Goal: Information Seeking & Learning: Find specific fact

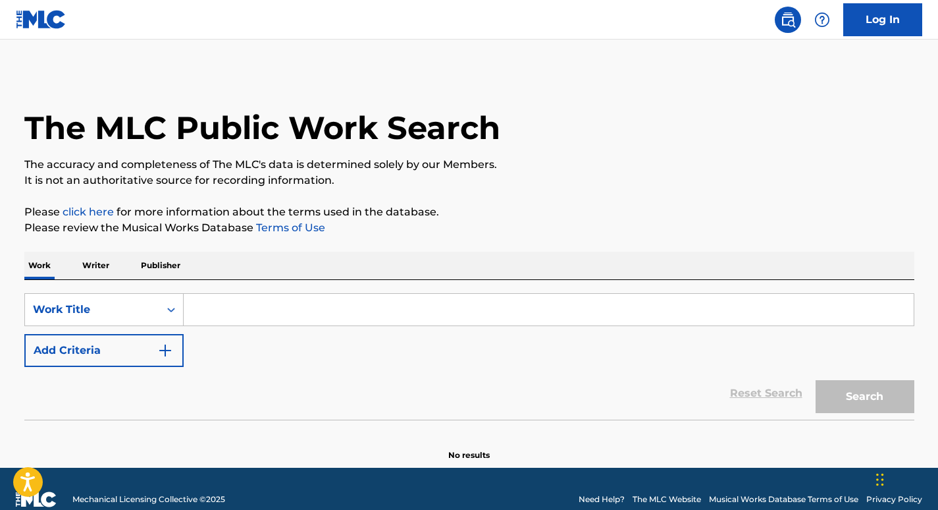
click at [344, 292] on div "SearchWithCriteria7535049a-7a93-4e24-9c10-caa6be4f8489 Work Title Add Criteria …" at bounding box center [469, 350] width 890 height 140
click at [344, 305] on input "Search Form" at bounding box center [549, 310] width 730 height 32
paste input "Sea (Sounds of Nature)"
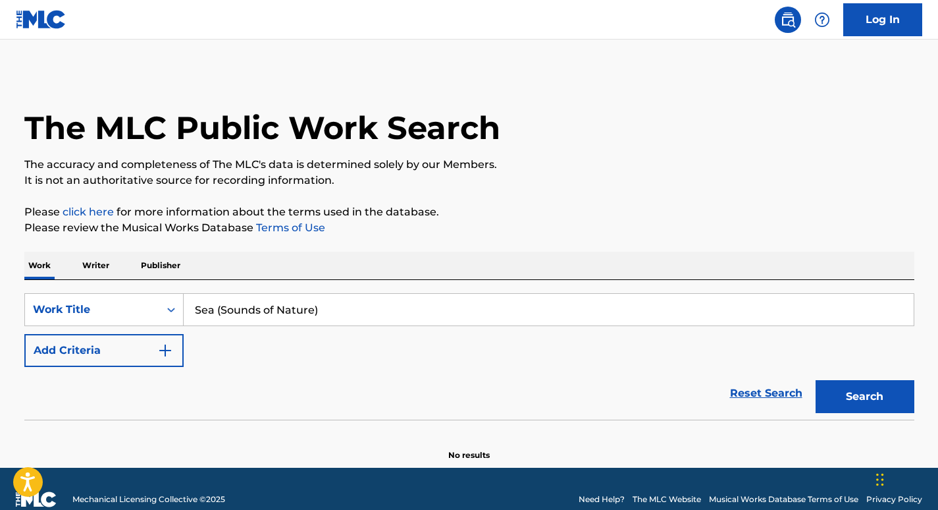
type input "Sea (Sounds of Nature)"
click at [172, 351] on img "Search Form" at bounding box center [165, 350] width 16 height 16
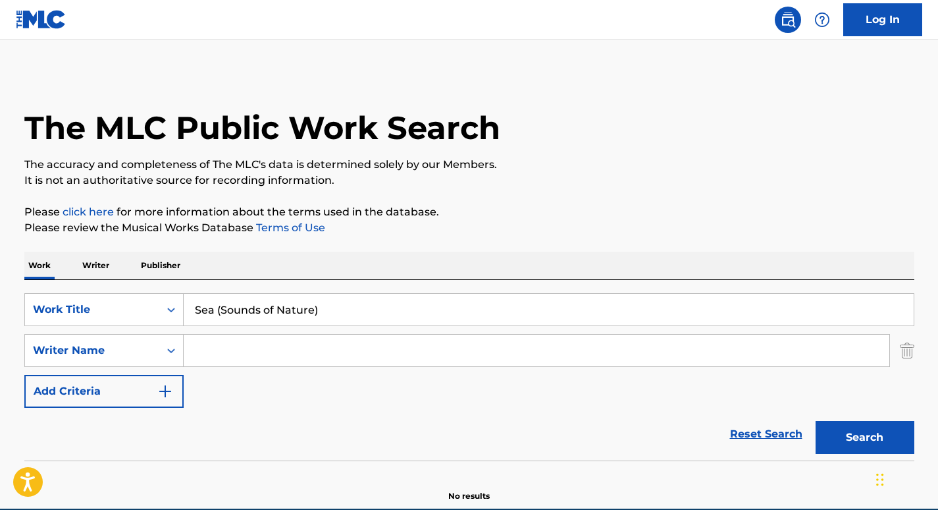
click at [391, 349] on input "Search Form" at bounding box center [537, 351] width 706 height 32
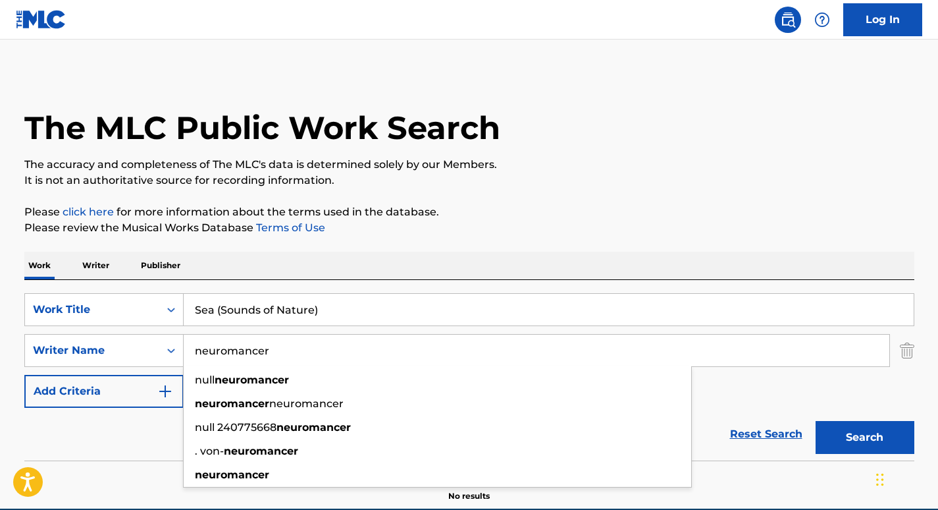
type input "neuromancer"
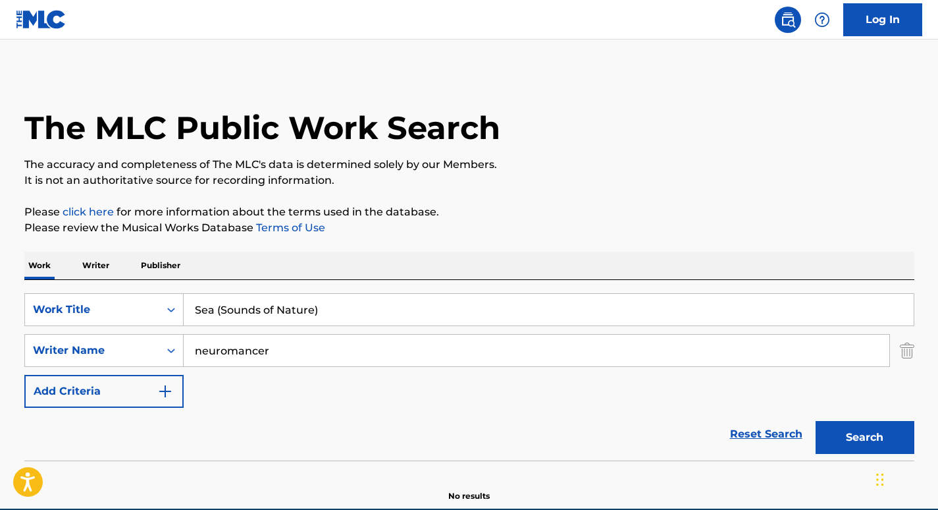
click at [436, 235] on p "Please review the Musical Works Database Terms of Use" at bounding box center [469, 228] width 890 height 16
click at [846, 430] on button "Search" at bounding box center [865, 437] width 99 height 33
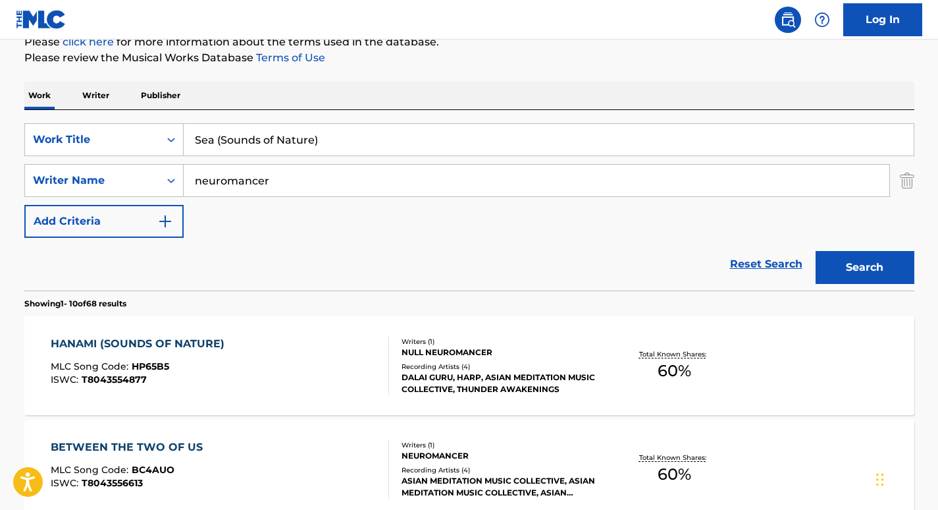
scroll to position [222, 0]
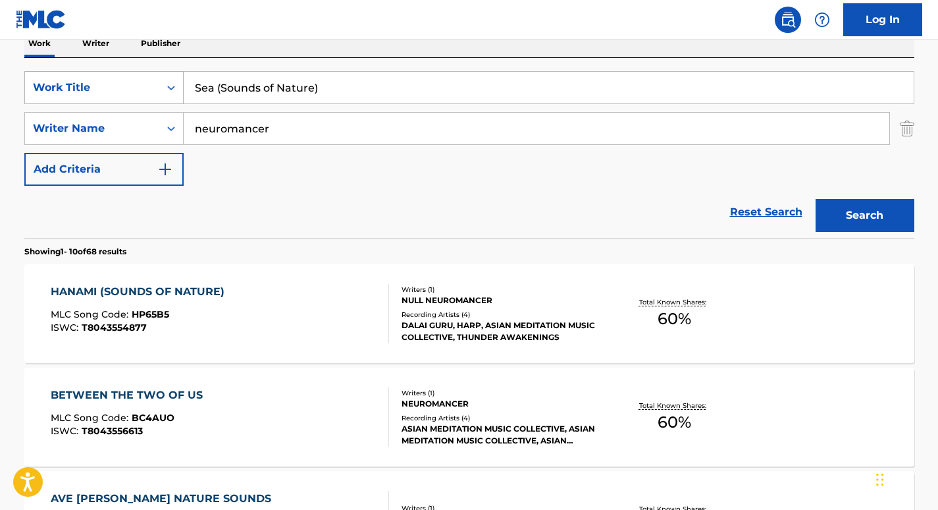
drag, startPoint x: 333, startPoint y: 87, endPoint x: 69, endPoint y: 94, distance: 263.5
click at [69, 94] on div "SearchWithCriteria7535049a-7a93-4e24-9c10-caa6be4f8489 Work Title Sea (Sounds o…" at bounding box center [469, 87] width 890 height 33
paste input "Rain (Sonidos de la Naturaleza"
click at [816, 199] on button "Search" at bounding box center [865, 215] width 99 height 33
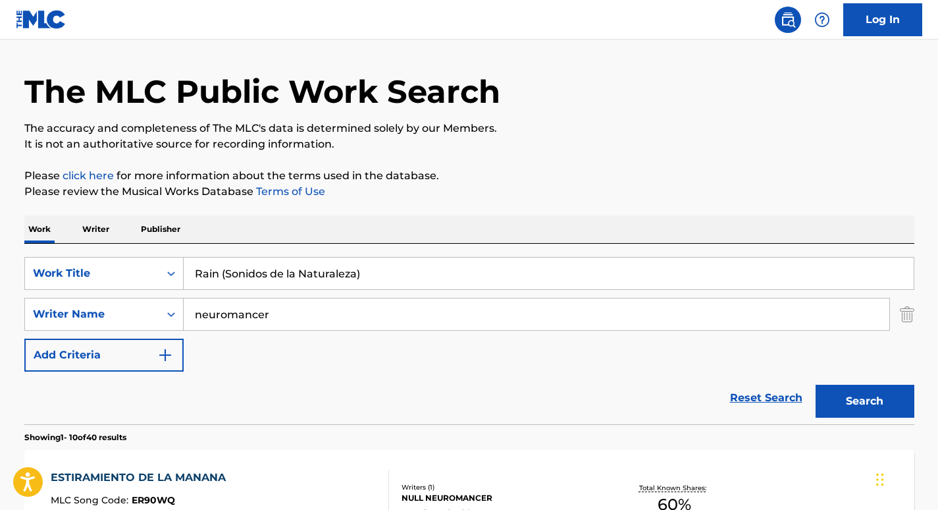
scroll to position [0, 0]
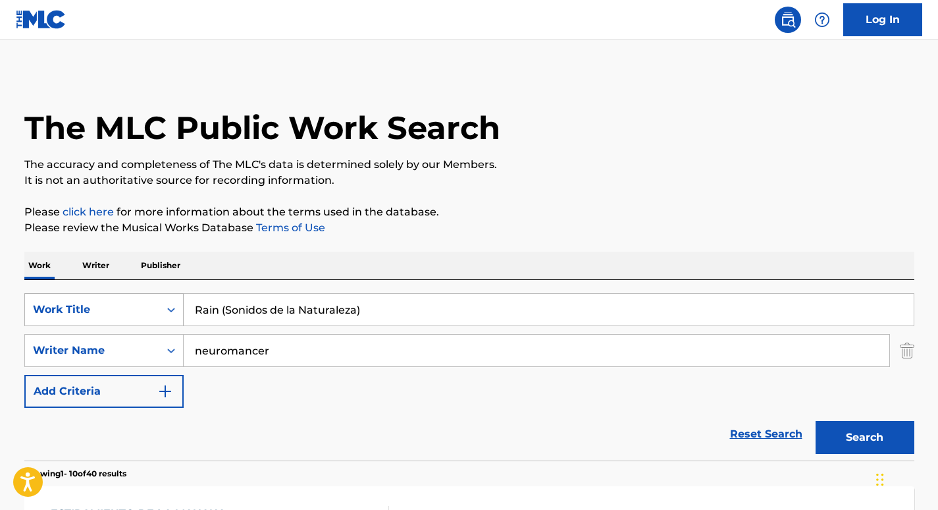
drag, startPoint x: 371, startPoint y: 312, endPoint x: 173, endPoint y: 298, distance: 198.8
click at [173, 298] on div "SearchWithCriteria7535049a-7a93-4e24-9c10-caa6be4f8489 Work Title Rain (Sonidos…" at bounding box center [469, 309] width 890 height 33
paste input "Yogalates (Sounds of Nature"
click at [857, 431] on button "Search" at bounding box center [865, 437] width 99 height 33
drag, startPoint x: 379, startPoint y: 318, endPoint x: 163, endPoint y: 321, distance: 216.7
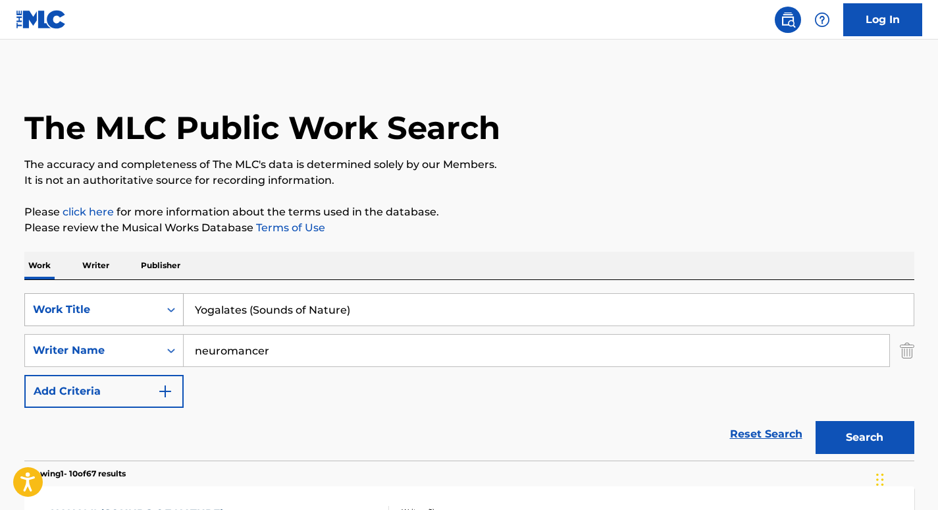
click at [163, 321] on div "SearchWithCriteria7535049a-7a93-4e24-9c10-caa6be4f8489 Work Title Yogalates (So…" at bounding box center [469, 309] width 890 height 33
paste input "Garden"
click at [830, 430] on button "Search" at bounding box center [865, 437] width 99 height 33
drag, startPoint x: 387, startPoint y: 312, endPoint x: 181, endPoint y: 314, distance: 205.5
click at [181, 314] on div "SearchWithCriteria7535049a-7a93-4e24-9c10-caa6be4f8489 Work Title Garden (Sound…" at bounding box center [469, 309] width 890 height 33
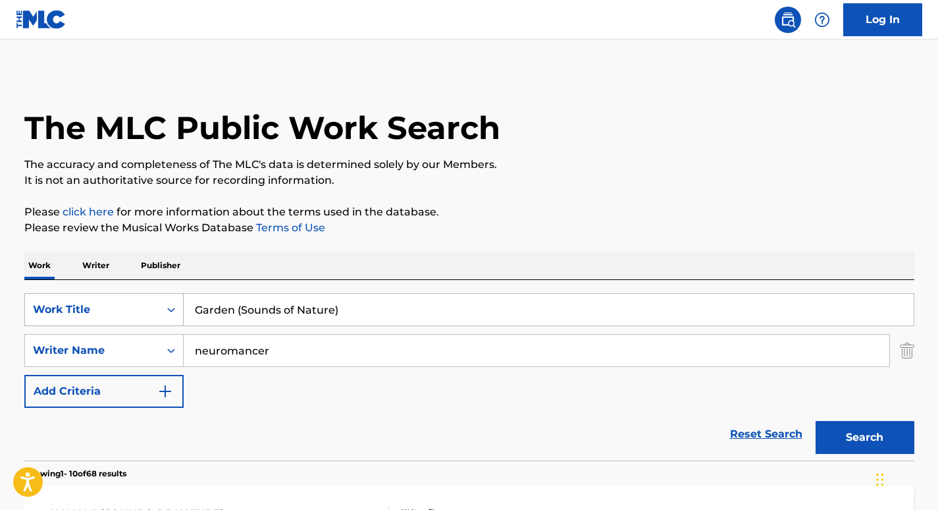
paste input "Sounds of Nature (Bird Sounds"
click at [888, 441] on button "Search" at bounding box center [865, 437] width 99 height 33
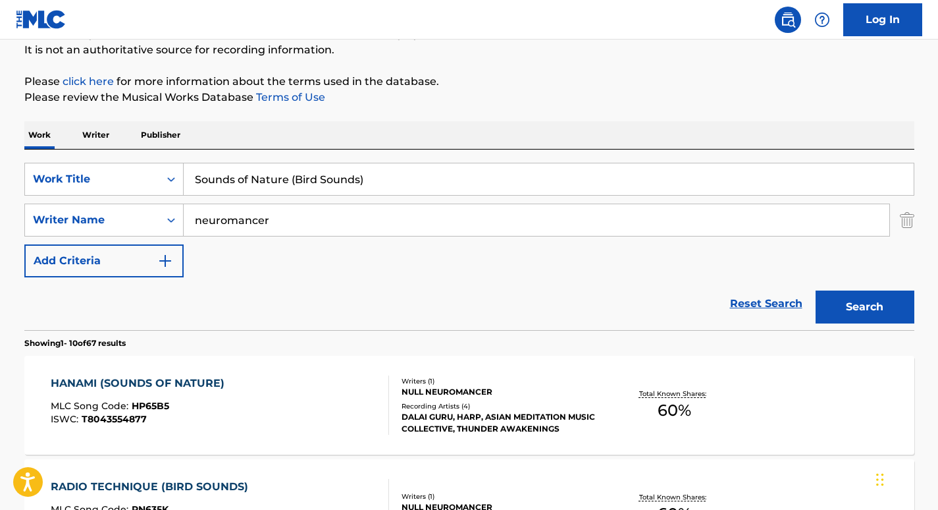
scroll to position [30, 0]
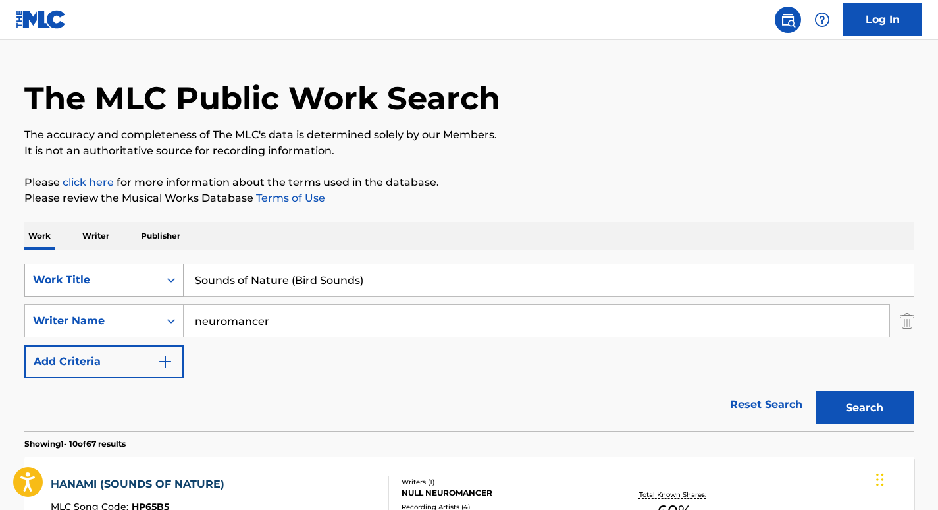
drag, startPoint x: 374, startPoint y: 283, endPoint x: 142, endPoint y: 285, distance: 232.5
click at [142, 285] on div "SearchWithCriteria7535049a-7a93-4e24-9c10-caa6be4f8489 Work Title Sounds of Nat…" at bounding box center [469, 279] width 890 height 33
paste input "Healing Music"
click at [816, 391] on button "Search" at bounding box center [865, 407] width 99 height 33
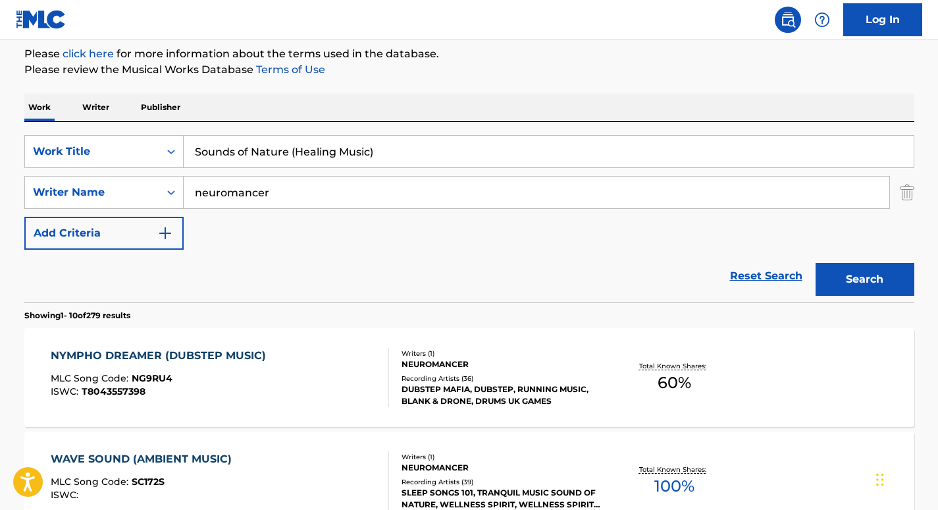
scroll to position [149, 0]
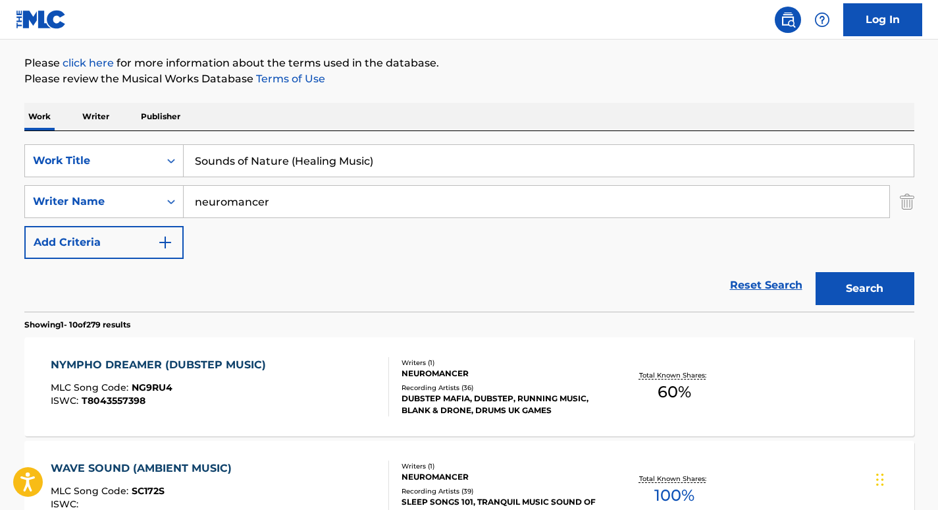
drag, startPoint x: 387, startPoint y: 168, endPoint x: 196, endPoint y: 159, distance: 191.9
click at [196, 159] on input "Sounds of Nature (Healing Music)" at bounding box center [549, 161] width 730 height 32
paste input "Search Form"
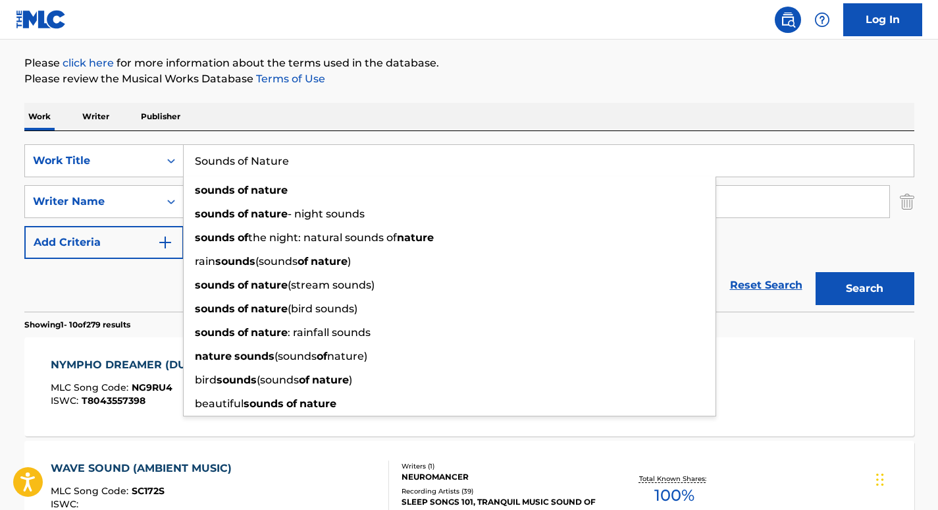
click at [816, 272] on button "Search" at bounding box center [865, 288] width 99 height 33
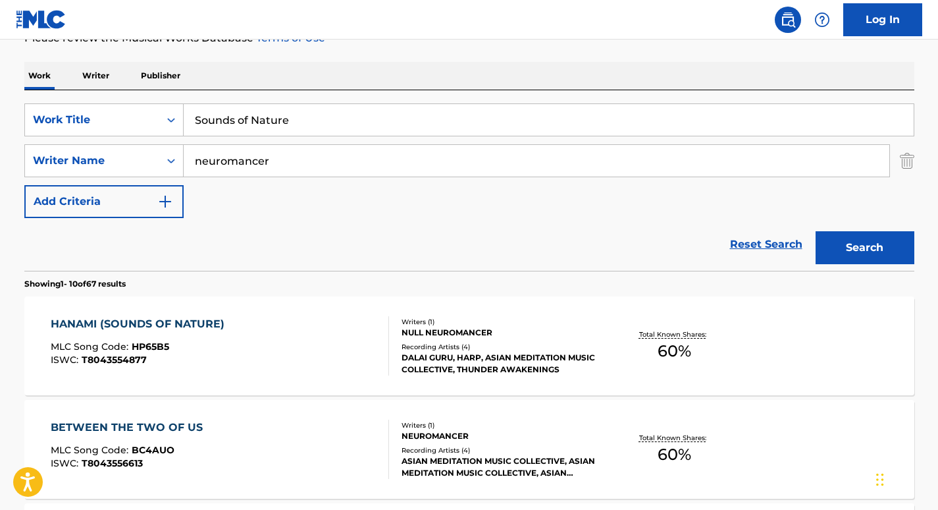
scroll to position [190, 0]
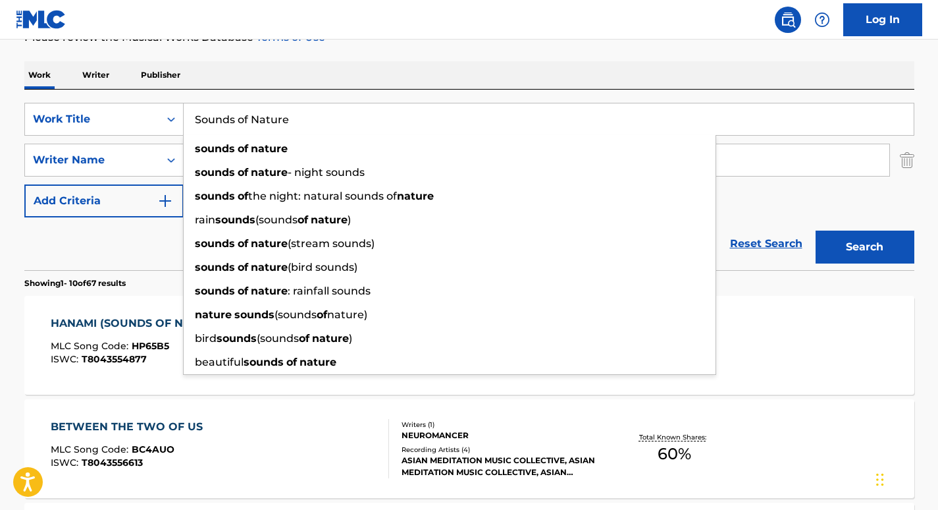
drag, startPoint x: 313, startPoint y: 115, endPoint x: 163, endPoint y: 96, distance: 152.0
click at [163, 96] on div "SearchWithCriteria7535049a-7a93-4e24-9c10-caa6be4f8489 Work Title Sounds of Nat…" at bounding box center [469, 180] width 890 height 180
paste input "Ocean Waves (Sounds of Nature)"
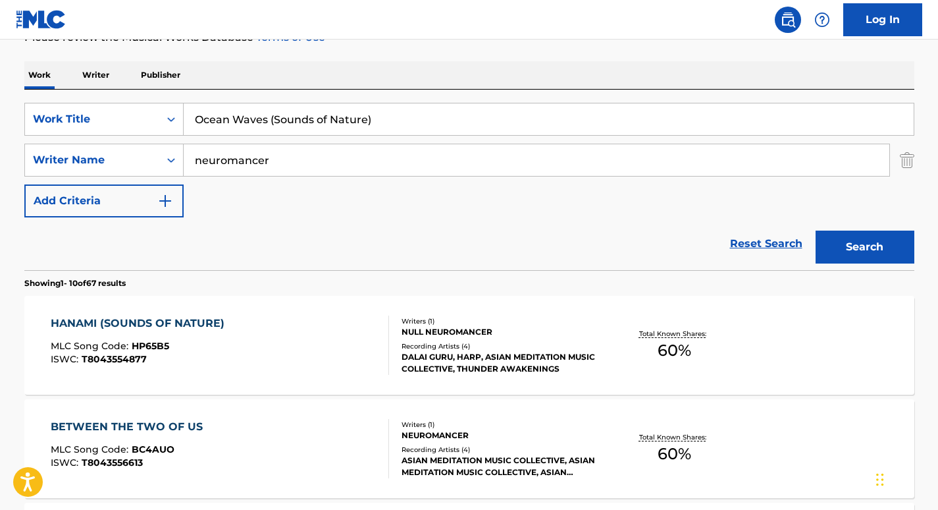
type input "Ocean Waves (Sounds of Nature)"
click at [364, 72] on div "Work Writer Publisher" at bounding box center [469, 75] width 890 height 28
click at [827, 241] on button "Search" at bounding box center [865, 247] width 99 height 33
